Goal: Find specific page/section: Find specific page/section

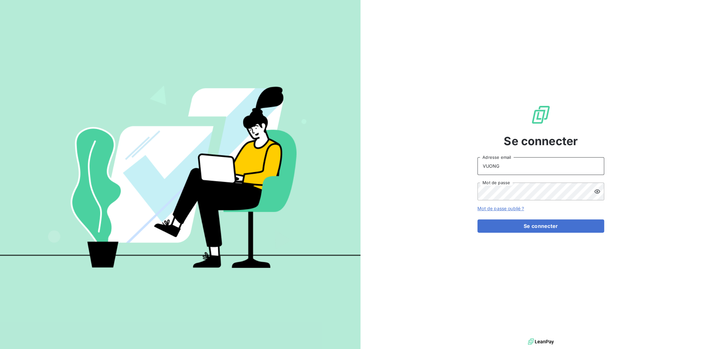
drag, startPoint x: 520, startPoint y: 165, endPoint x: 433, endPoint y: 167, distance: 86.5
click at [433, 167] on div "Se connecter VUONG Adresse email Mot de passe Mot de passe oublié ? Se connecter" at bounding box center [540, 168] width 360 height 337
type input "[EMAIL_ADDRESS][DOMAIN_NAME]"
click at [515, 225] on button "Se connecter" at bounding box center [540, 225] width 127 height 13
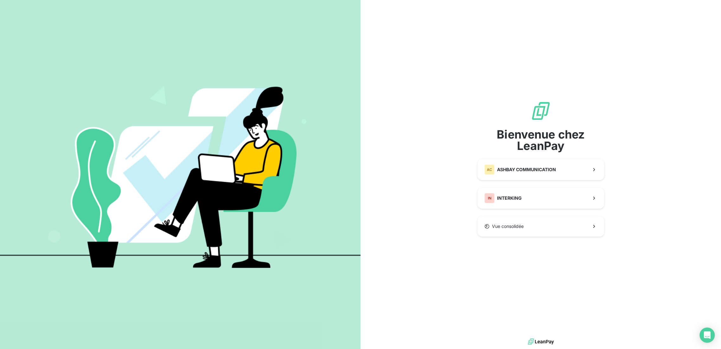
click at [522, 187] on div "Bienvenue chez LeanPay AC ASHBAY COMMUNICATION IN INTERKING Vue consolidée" at bounding box center [540, 168] width 127 height 135
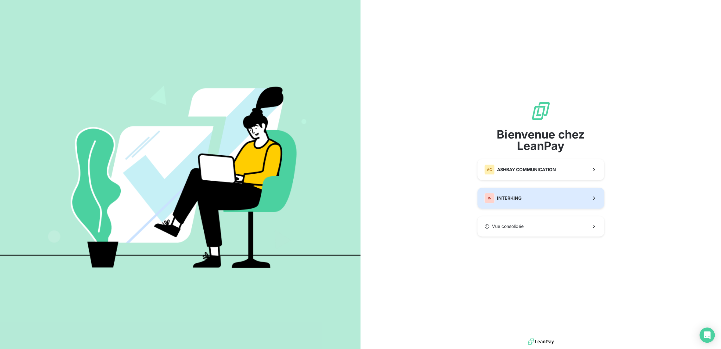
click at [519, 199] on span "INTERKING" at bounding box center [509, 198] width 25 height 6
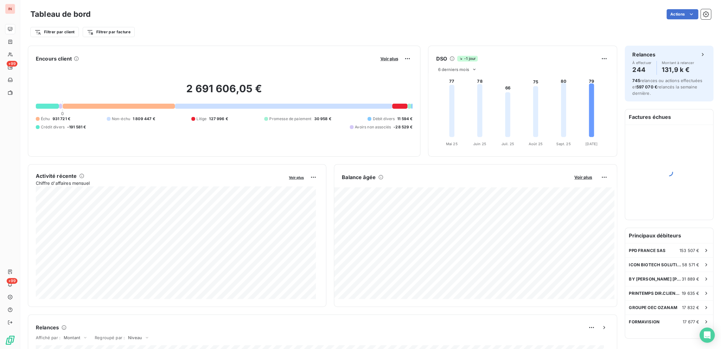
click at [212, 27] on div "Filtrer par client Filtrer par facture" at bounding box center [370, 32] width 680 height 12
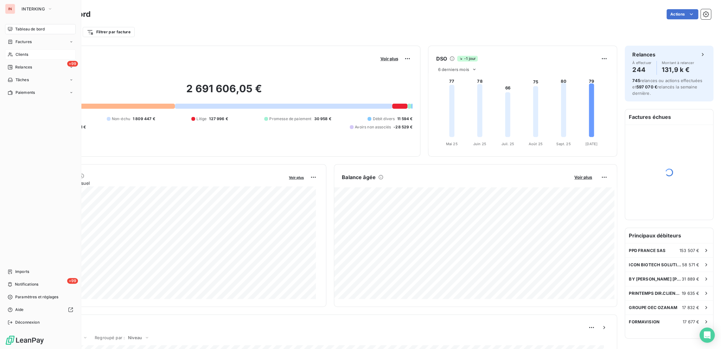
click at [25, 54] on span "Clients" at bounding box center [22, 55] width 13 height 6
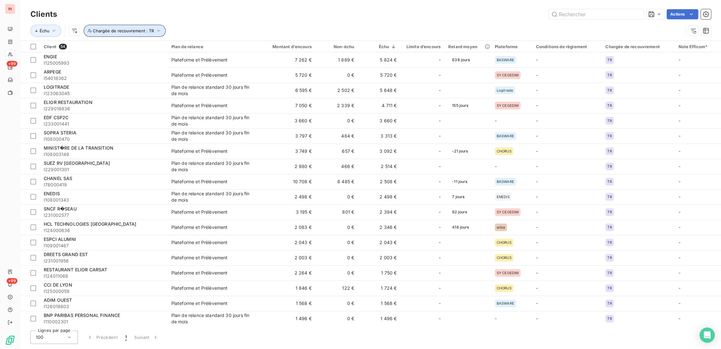
click at [111, 34] on button "Chargée de recouvrement : TR" at bounding box center [125, 31] width 82 height 12
click at [186, 48] on icon at bounding box center [184, 47] width 4 height 4
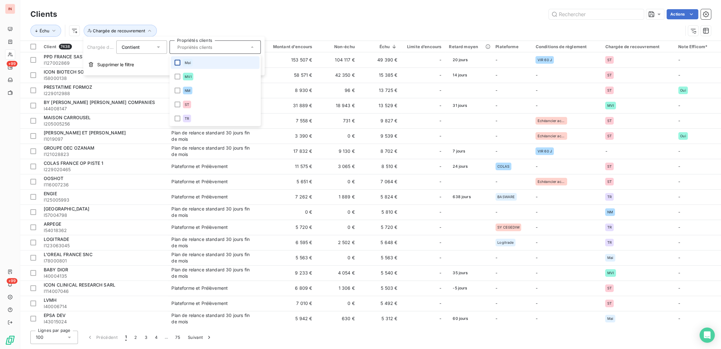
click at [177, 63] on div at bounding box center [177, 63] width 6 height 6
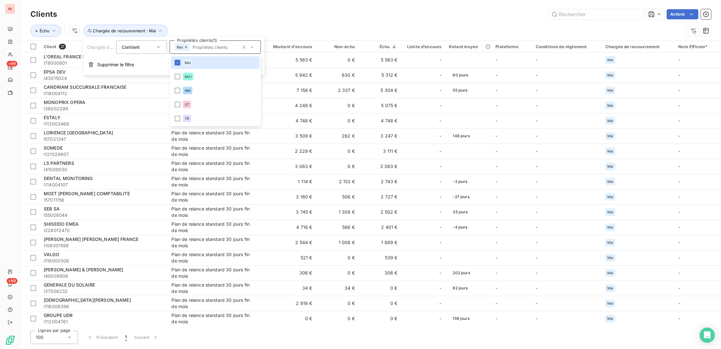
click at [286, 12] on div "Actions" at bounding box center [388, 14] width 646 height 10
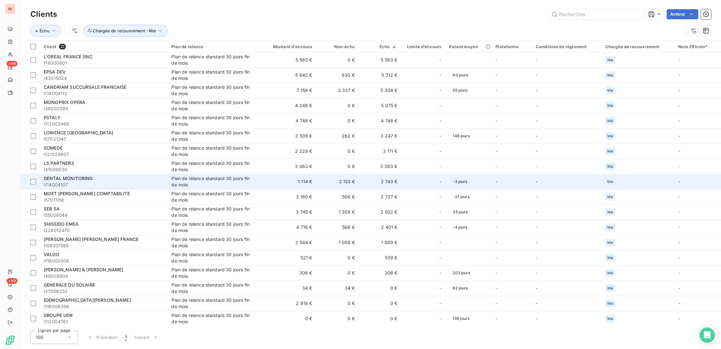
click at [111, 183] on span "I114004107" at bounding box center [104, 184] width 120 height 6
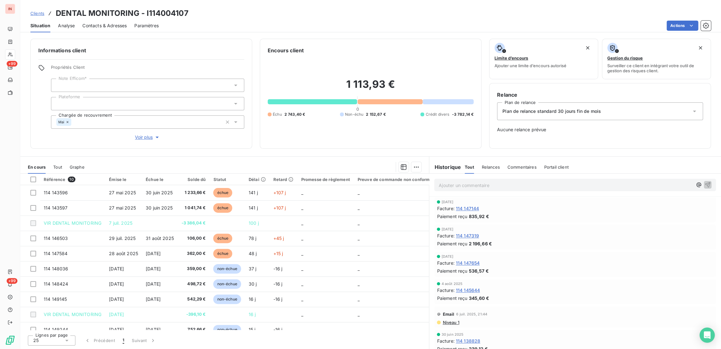
click at [113, 28] on span "Contacts & Adresses" at bounding box center [104, 25] width 44 height 6
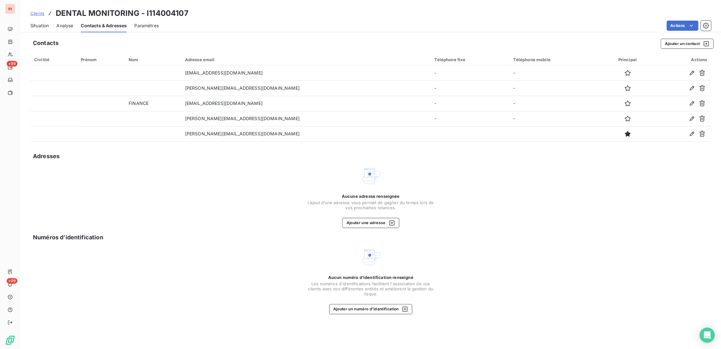
click at [37, 9] on div "Clients DENTAL MONITORING - I114004107" at bounding box center [109, 13] width 158 height 11
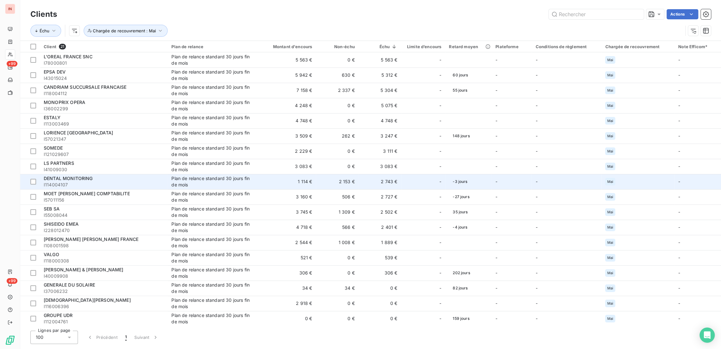
click at [73, 183] on span "I114004107" at bounding box center [104, 184] width 120 height 6
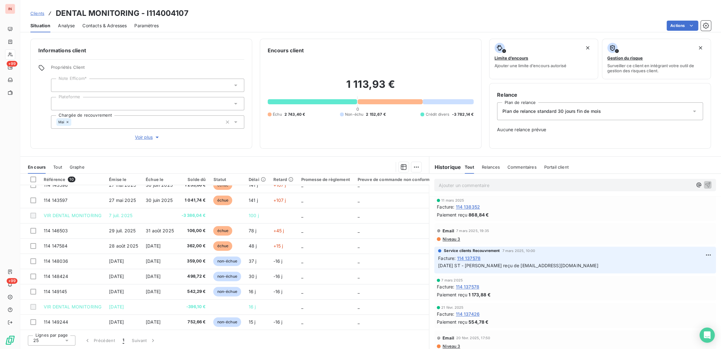
scroll to position [575, 0]
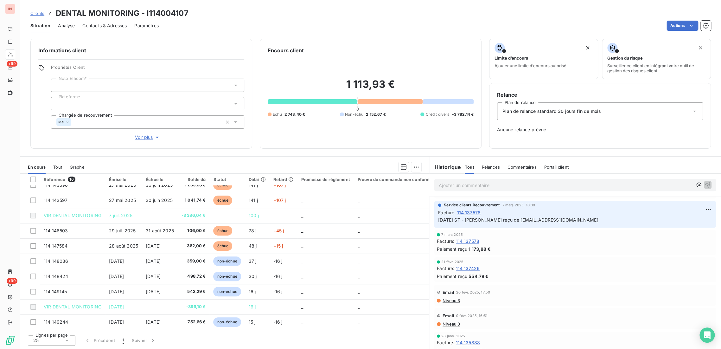
click at [98, 24] on span "Contacts & Adresses" at bounding box center [104, 25] width 44 height 6
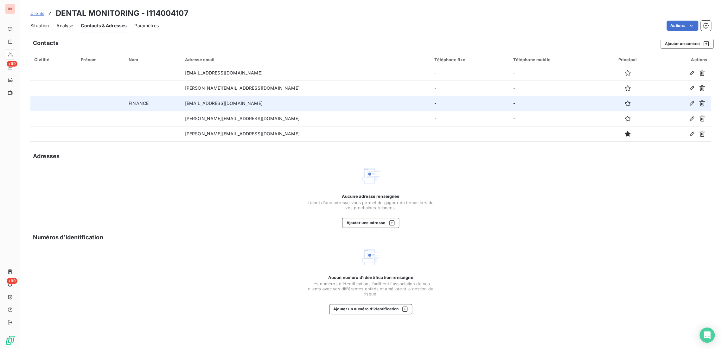
drag, startPoint x: 200, startPoint y: 102, endPoint x: 274, endPoint y: 102, distance: 73.4
click at [274, 102] on td "[EMAIL_ADDRESS][DOMAIN_NAME]" at bounding box center [305, 103] width 249 height 15
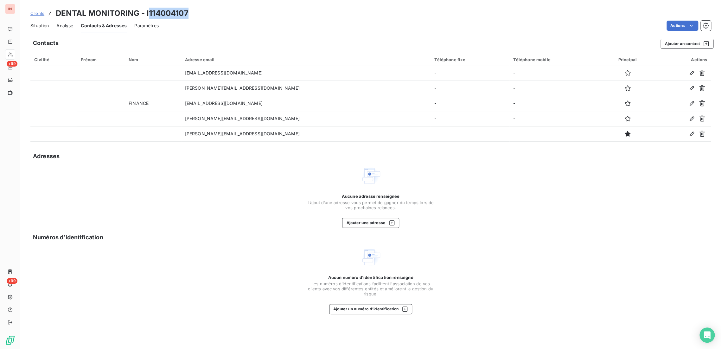
drag, startPoint x: 148, startPoint y: 11, endPoint x: 189, endPoint y: 12, distance: 41.5
click at [189, 12] on div "Clients DENTAL MONITORING - I114004107" at bounding box center [370, 13] width 700 height 11
copy h3 "114004107"
drag, startPoint x: 58, startPoint y: 12, endPoint x: 167, endPoint y: 12, distance: 108.3
click at [167, 12] on h3 "DENTAL MONITORING - I114004107" at bounding box center [122, 13] width 133 height 11
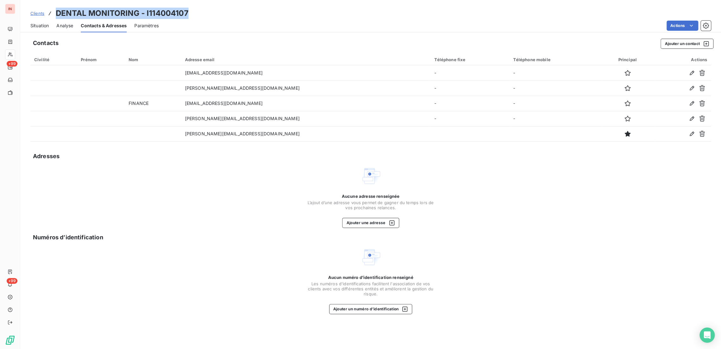
drag, startPoint x: 58, startPoint y: 13, endPoint x: 191, endPoint y: 12, distance: 133.3
click at [191, 12] on div "Clients DENTAL MONITORING - I114004107" at bounding box center [370, 13] width 700 height 11
copy h3 "DENTAL MONITORING - I114004107"
click at [39, 12] on span "Clients" at bounding box center [37, 13] width 14 height 5
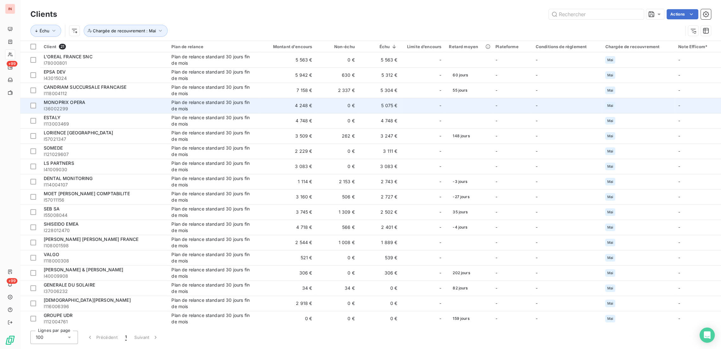
click at [96, 111] on span "I36002299" at bounding box center [104, 108] width 120 height 6
